Goal: Information Seeking & Learning: Learn about a topic

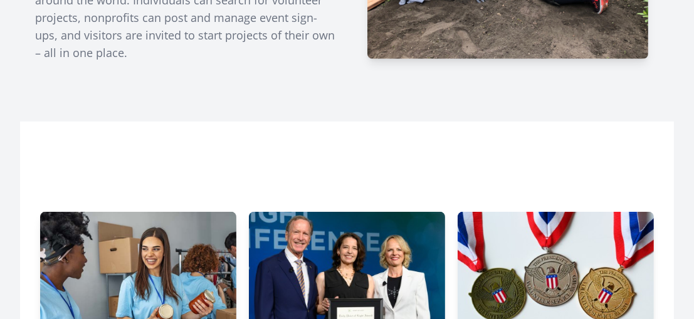
scroll to position [157, 0]
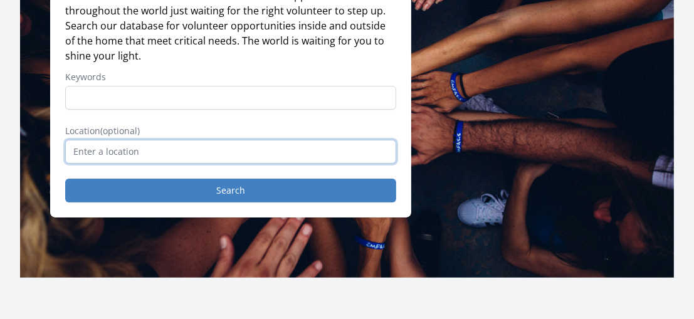
click at [190, 155] on input "text" at bounding box center [230, 152] width 331 height 24
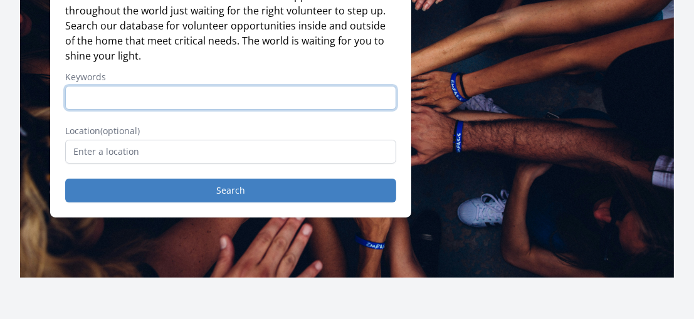
click at [187, 95] on input "Keywords" at bounding box center [230, 98] width 331 height 24
type input "TEEN"
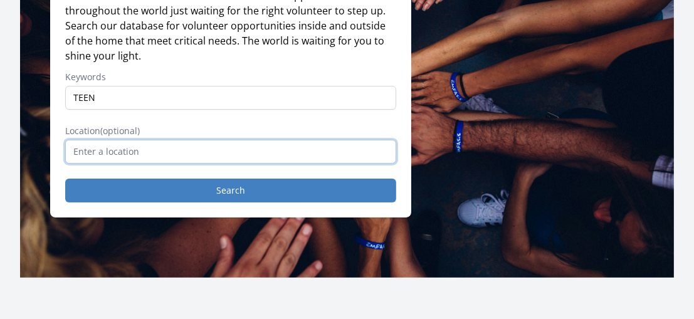
click at [164, 146] on input "text" at bounding box center [230, 152] width 331 height 24
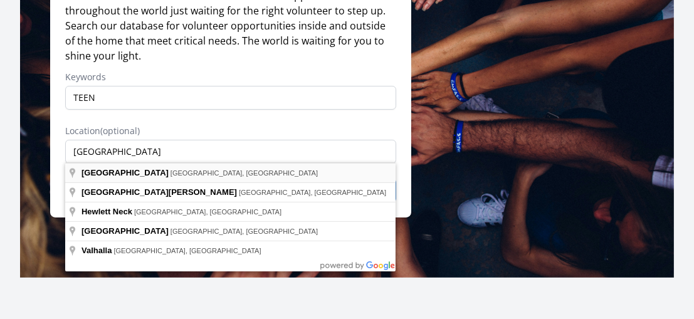
type input "[GEOGRAPHIC_DATA], [GEOGRAPHIC_DATA], [GEOGRAPHIC_DATA]"
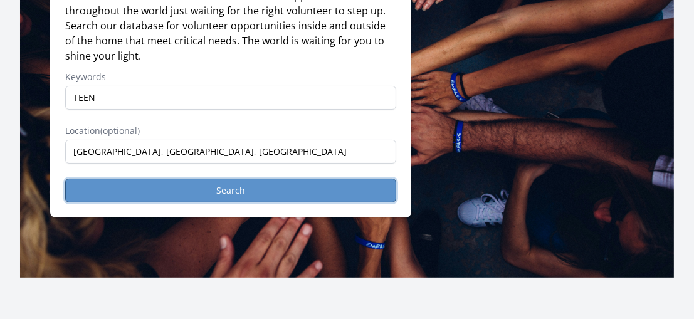
click at [157, 186] on button "Search" at bounding box center [230, 191] width 331 height 24
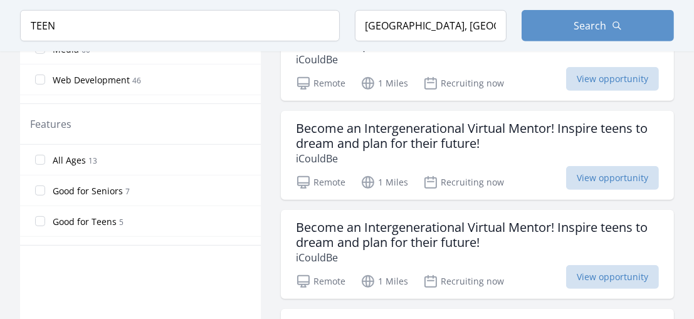
scroll to position [62, 0]
click at [41, 154] on input "Good for Teens 5" at bounding box center [40, 159] width 10 height 10
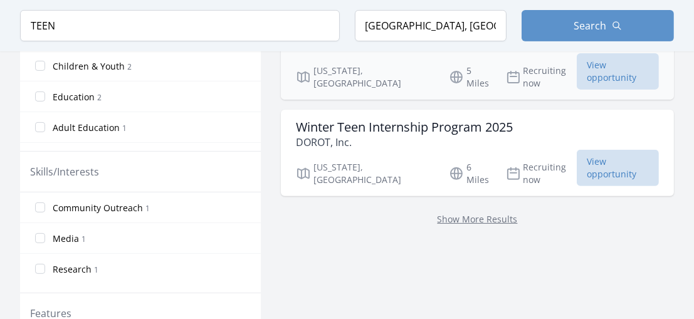
scroll to position [464, 0]
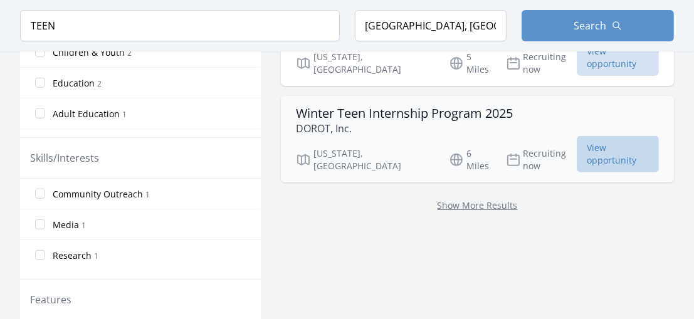
click at [600, 136] on span "View opportunity" at bounding box center [618, 154] width 82 height 36
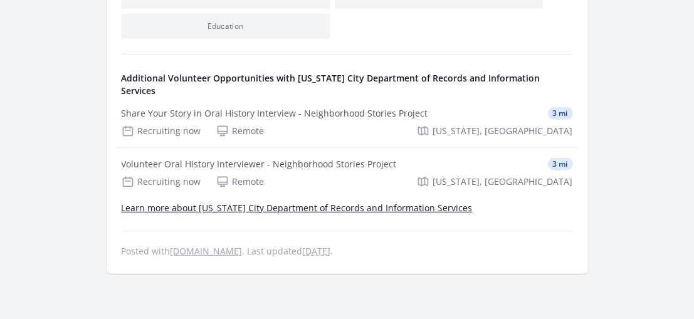
scroll to position [627, 0]
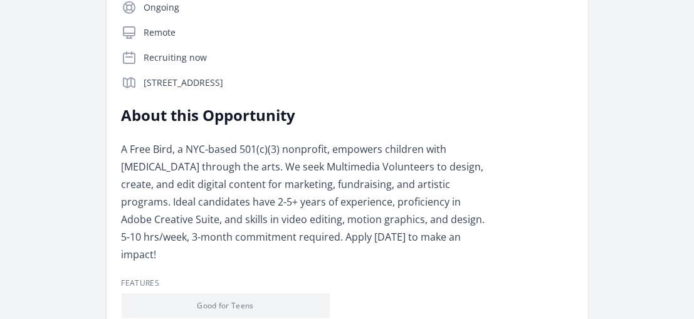
scroll to position [251, 0]
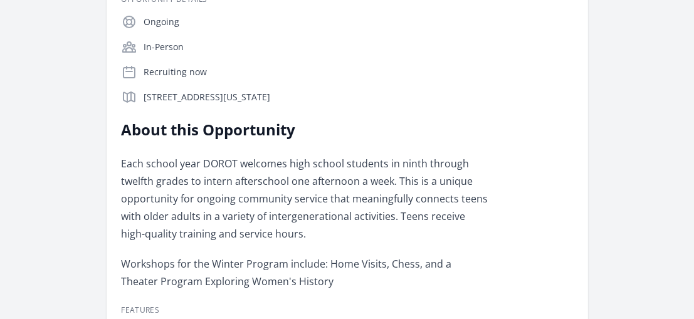
scroll to position [188, 0]
